Goal: Obtain resource: Download file/media

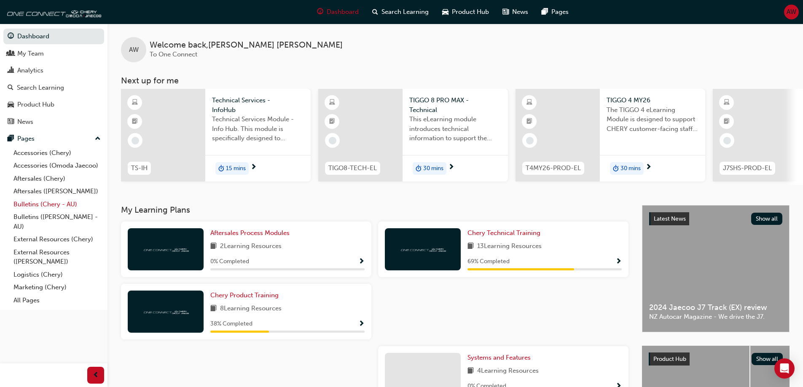
drag, startPoint x: 45, startPoint y: 211, endPoint x: 46, endPoint y: 207, distance: 4.3
click at [45, 210] on div "Accessories (Chery) Accessories (Omoda Jaecoo) Aftersales (Chery) Aftersales (O…" at bounding box center [53, 227] width 101 height 161
click at [46, 207] on link "Bulletins (Chery - AU)" at bounding box center [57, 204] width 94 height 13
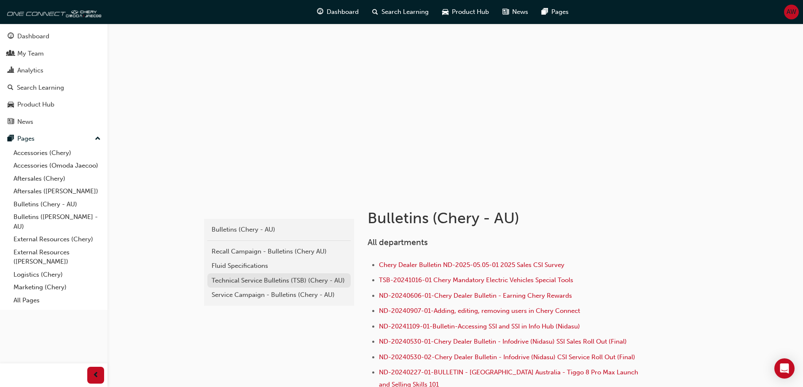
click at [287, 285] on link "Technical Service Bulletins (TSB) (Chery - AU)" at bounding box center [278, 280] width 143 height 15
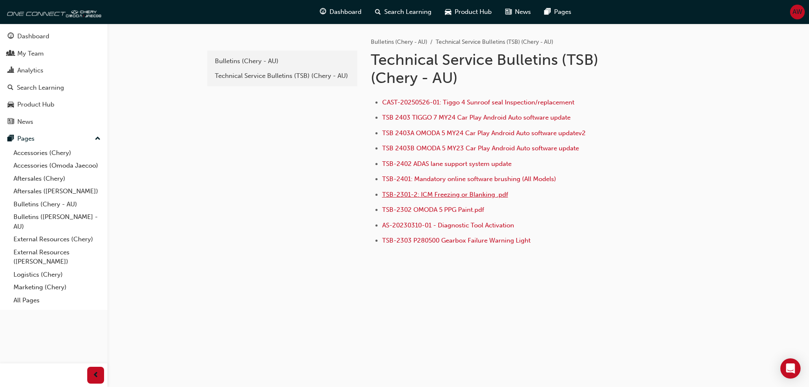
click at [431, 198] on span "TSB-2301-2: ICM Freezing or Blanking .pdf" at bounding box center [445, 195] width 126 height 8
